Goal: Communication & Community: Answer question/provide support

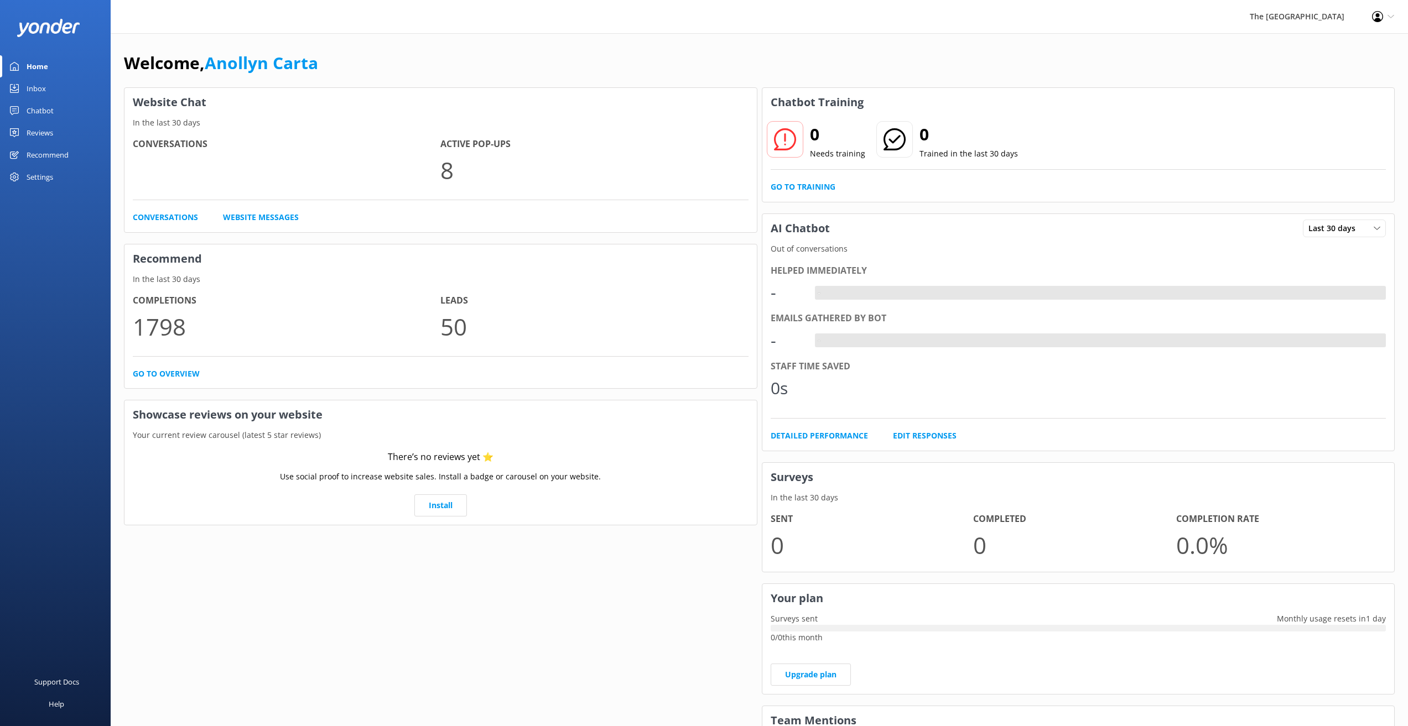
click at [34, 89] on div "Inbox" at bounding box center [36, 88] width 19 height 22
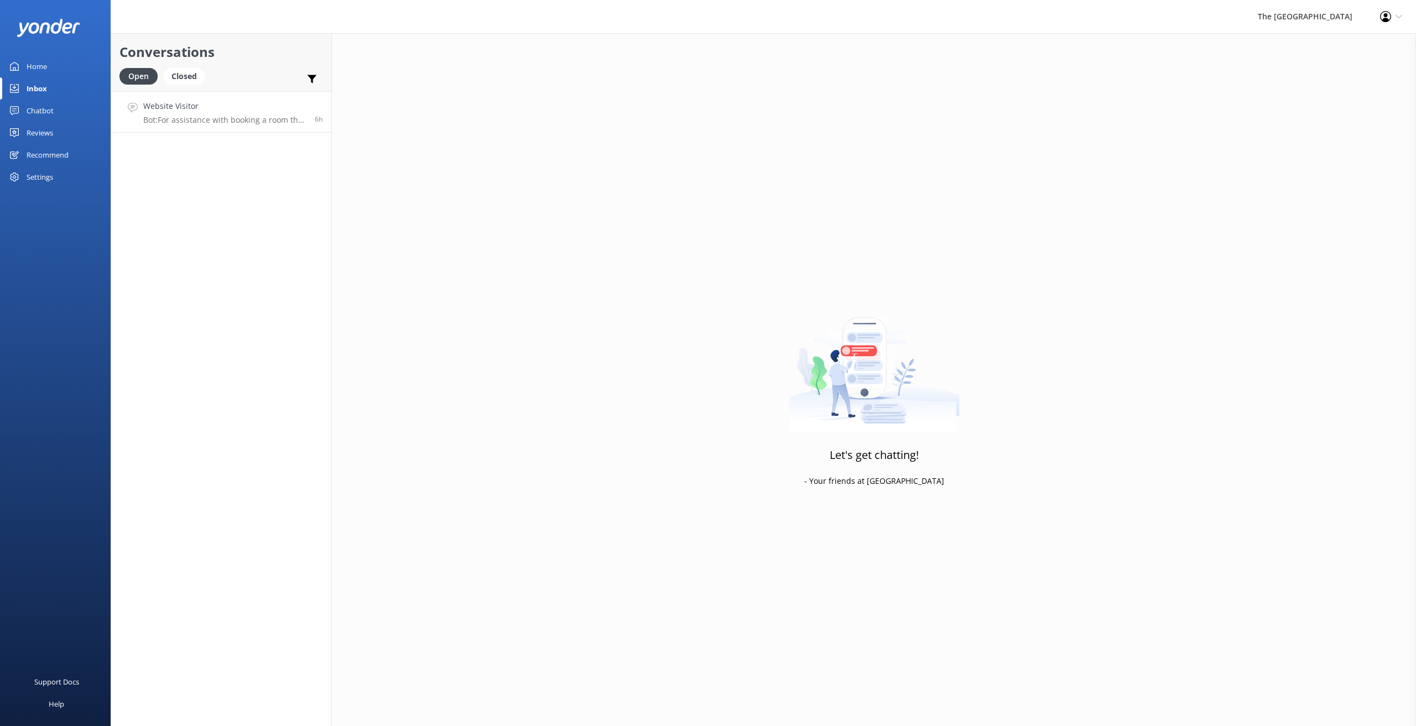
click at [233, 116] on p "Bot: For assistance with booking a room that accommodates your family, please e…" at bounding box center [224, 120] width 163 height 10
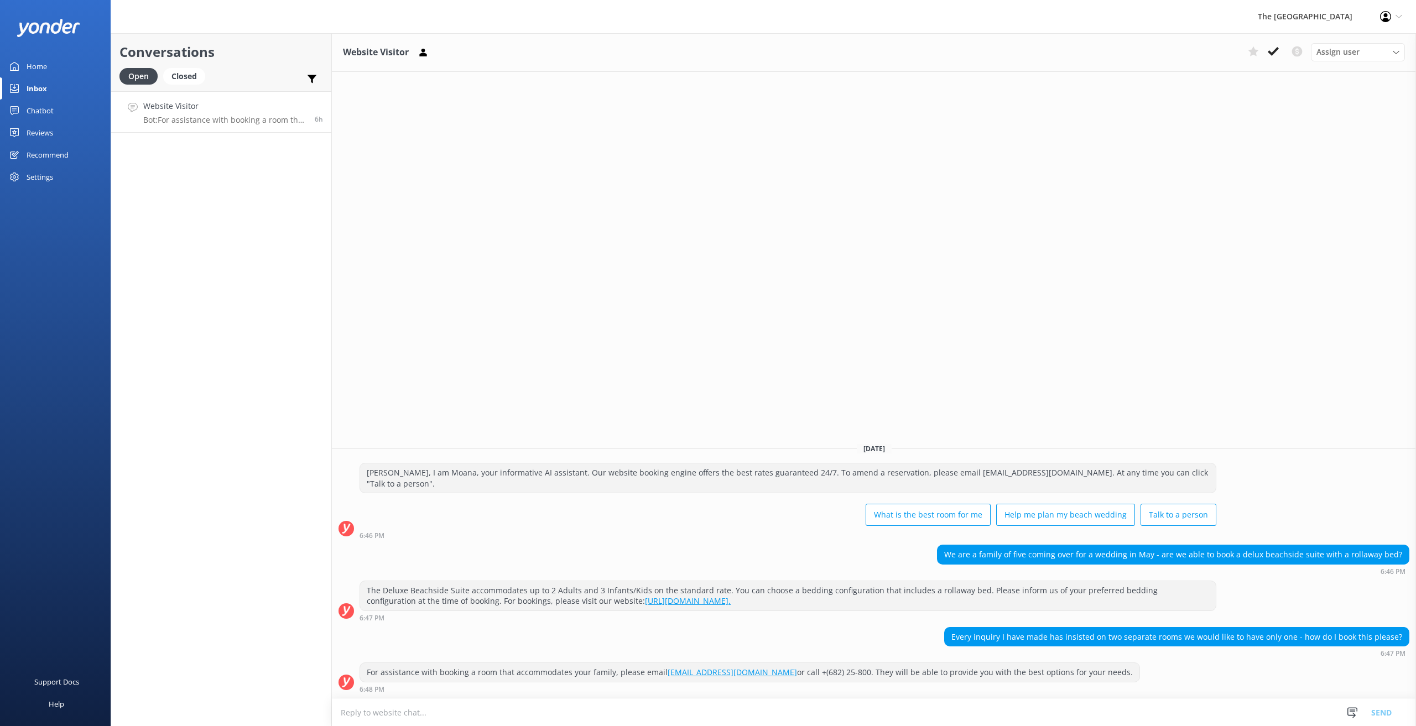
click at [375, 715] on textarea at bounding box center [874, 712] width 1084 height 27
type textarea "k"
drag, startPoint x: 787, startPoint y: 673, endPoint x: 662, endPoint y: 677, distance: 125.1
click at [662, 677] on div "For assistance with booking a room that accommodates your family, please email …" at bounding box center [750, 672] width 780 height 19
click at [668, 677] on link "[EMAIL_ADDRESS][DOMAIN_NAME]" at bounding box center [732, 672] width 129 height 11
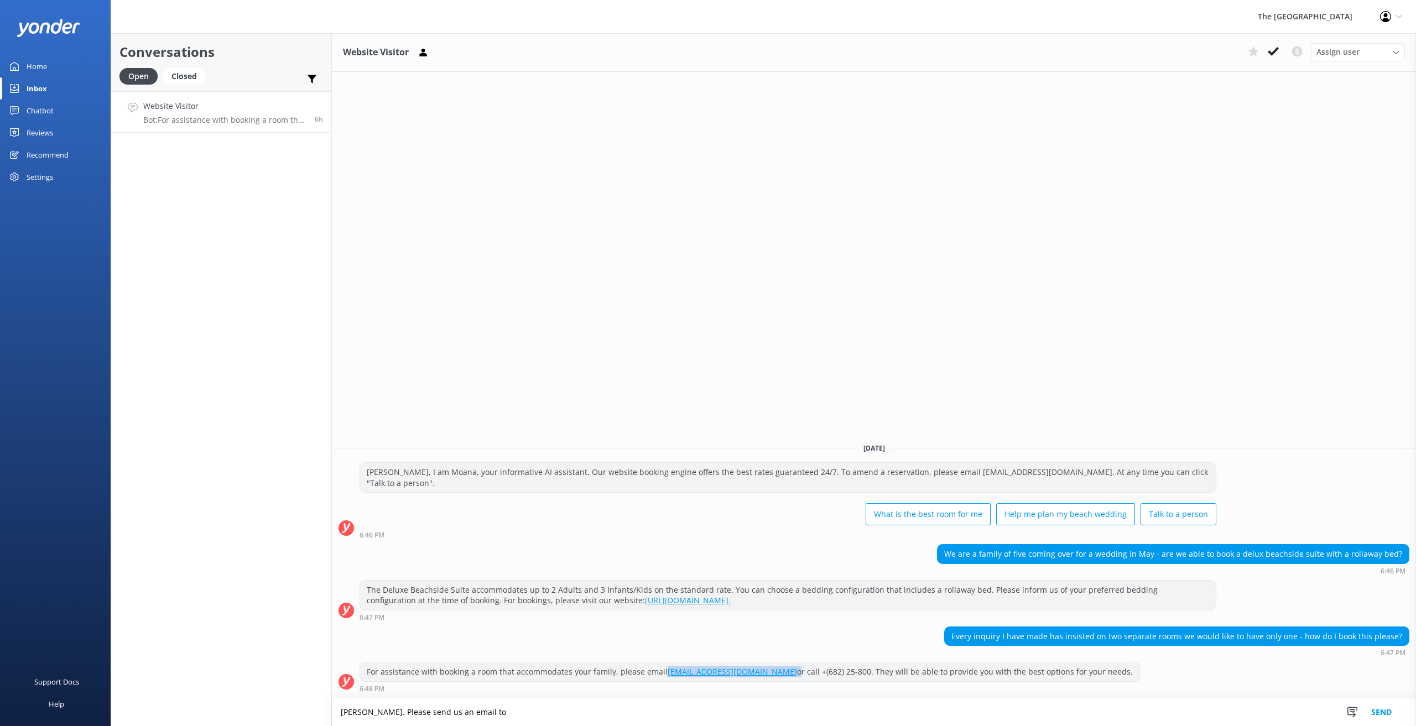
copy div "[EMAIL_ADDRESS][DOMAIN_NAME]"
click at [502, 719] on textarea "Kia Orana. Please send us an email to" at bounding box center [874, 713] width 1084 height 28
paste textarea "[EMAIL_ADDRESS][DOMAIN_NAME]"
click at [753, 714] on textarea "Kia Orana. Please send us an email to reservations@therarotongan.com and we wil…" at bounding box center [874, 713] width 1084 height 28
click at [381, 711] on textarea "Kia Orana. Please send us an email to reservations@therarotongan.com and we wil…" at bounding box center [874, 713] width 1084 height 28
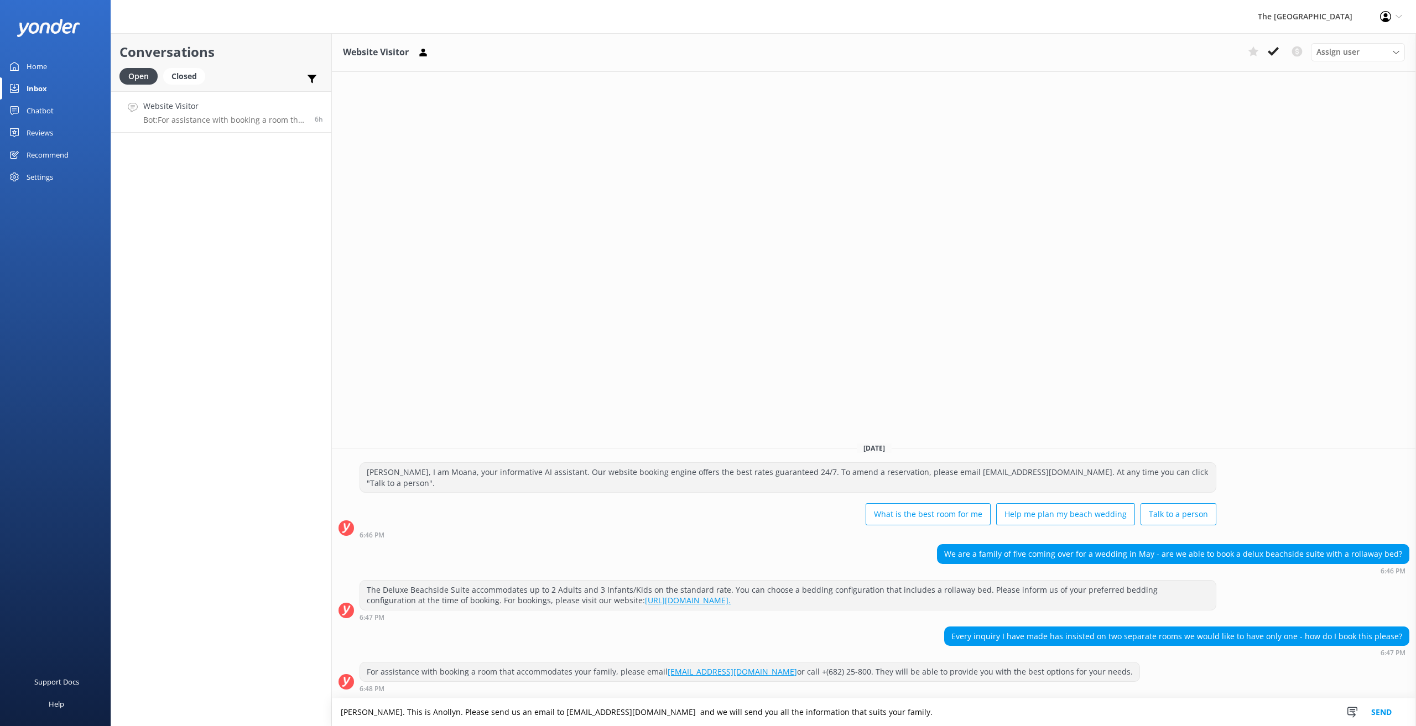
click at [891, 715] on textarea "Kia Orana. This is Anollyn. Please send us an email to reservations@therarotong…" at bounding box center [874, 713] width 1084 height 28
click at [821, 713] on textarea "Kia Orana. This is Anollyn. Please send us an email to reservations@therarotong…" at bounding box center [874, 713] width 1084 height 28
click at [928, 718] on textarea "Kia Orana. This is Anollyn. Please send us an email to reservations@therarotong…" at bounding box center [874, 713] width 1084 height 28
type textarea "Kia Orana. This is Anollyn. Please send us an email to reservations@therarotong…"
click at [1376, 716] on button "Send" at bounding box center [1381, 713] width 41 height 28
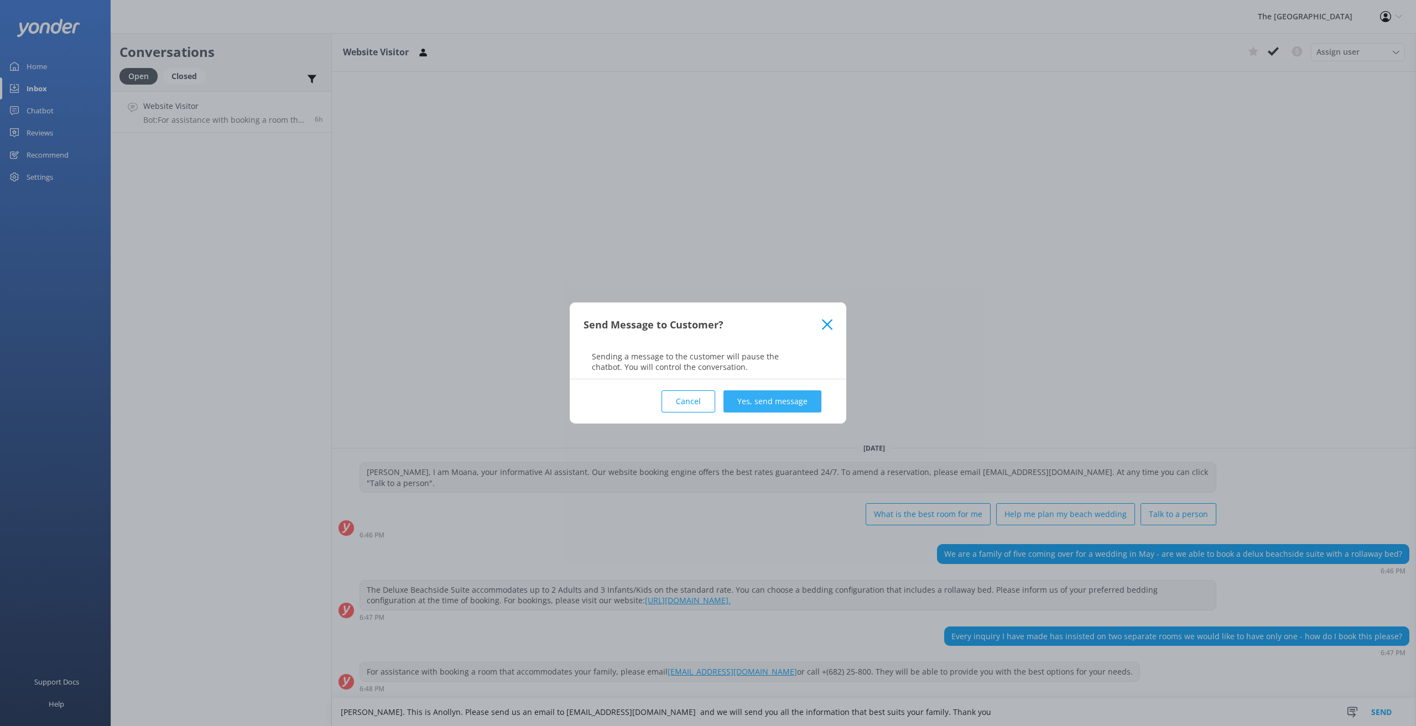
click at [764, 400] on button "Yes, send message" at bounding box center [773, 402] width 98 height 22
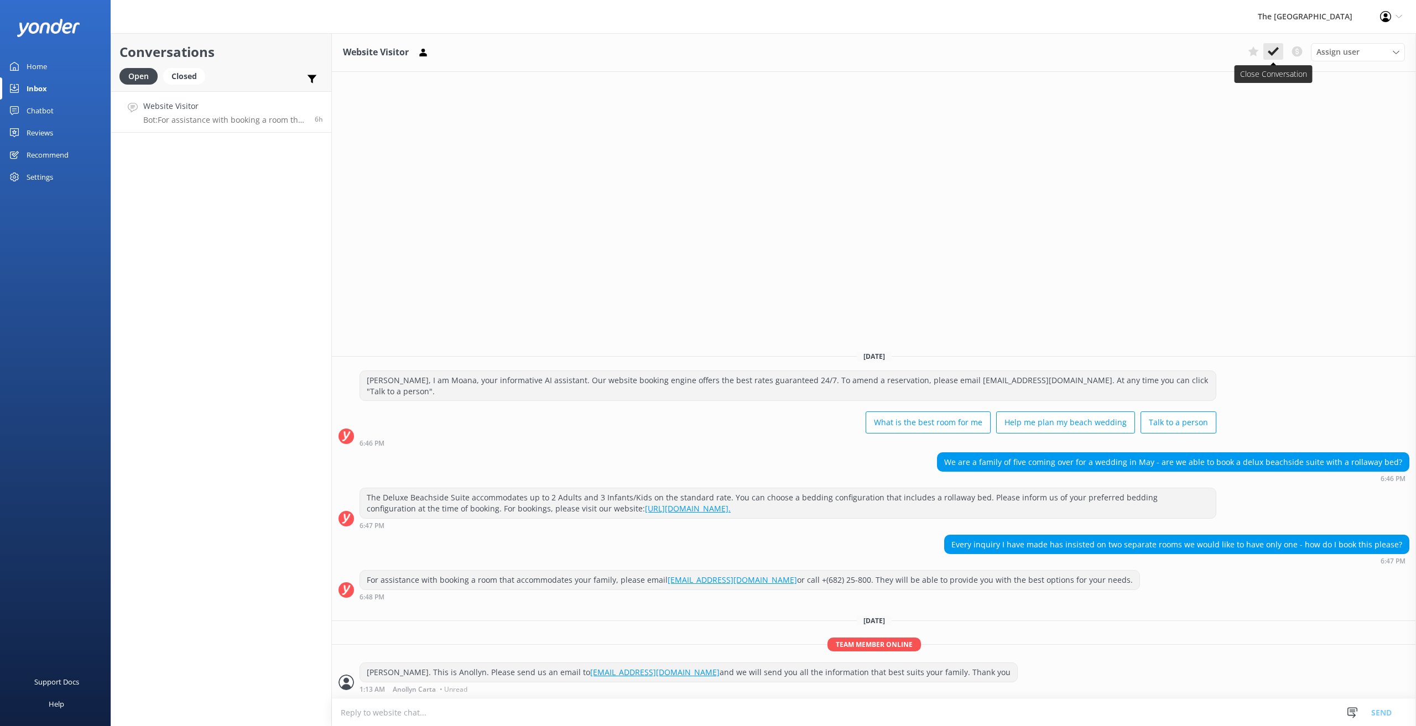
click at [1278, 49] on use at bounding box center [1273, 51] width 11 height 9
